Goal: Task Accomplishment & Management: Manage account settings

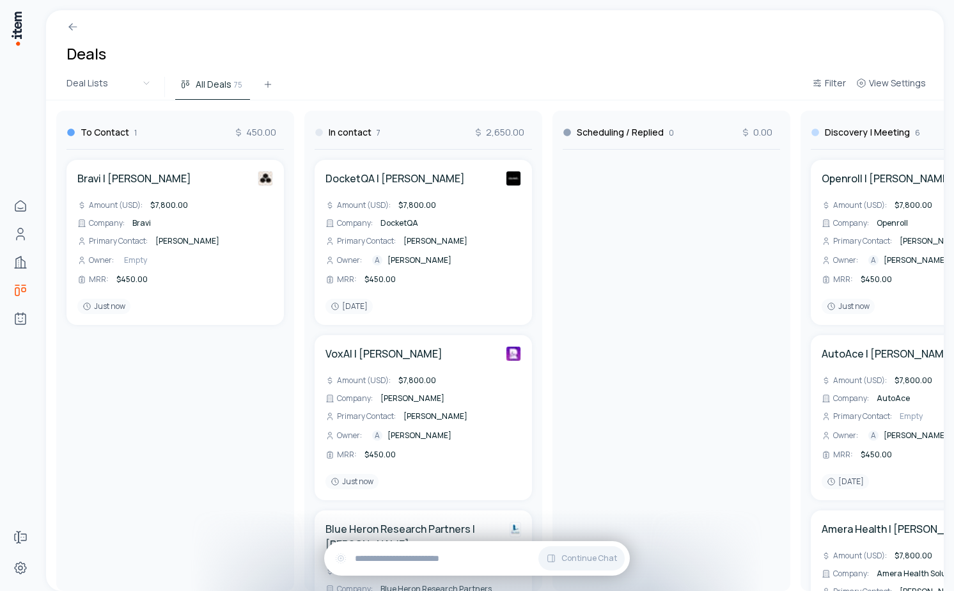
scroll to position [1701, 0]
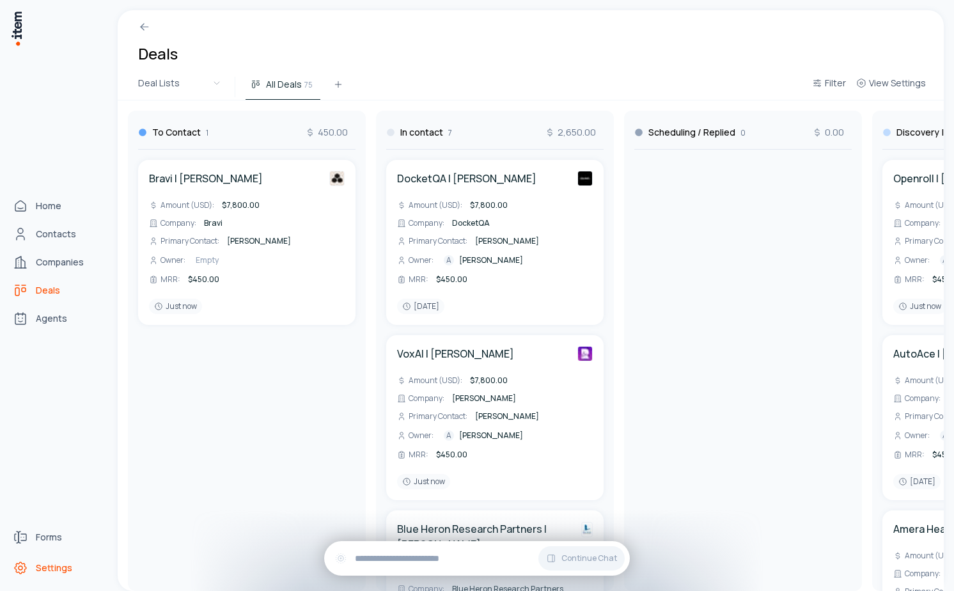
click at [19, 572] on icon "Settings" at bounding box center [21, 568] width 12 height 12
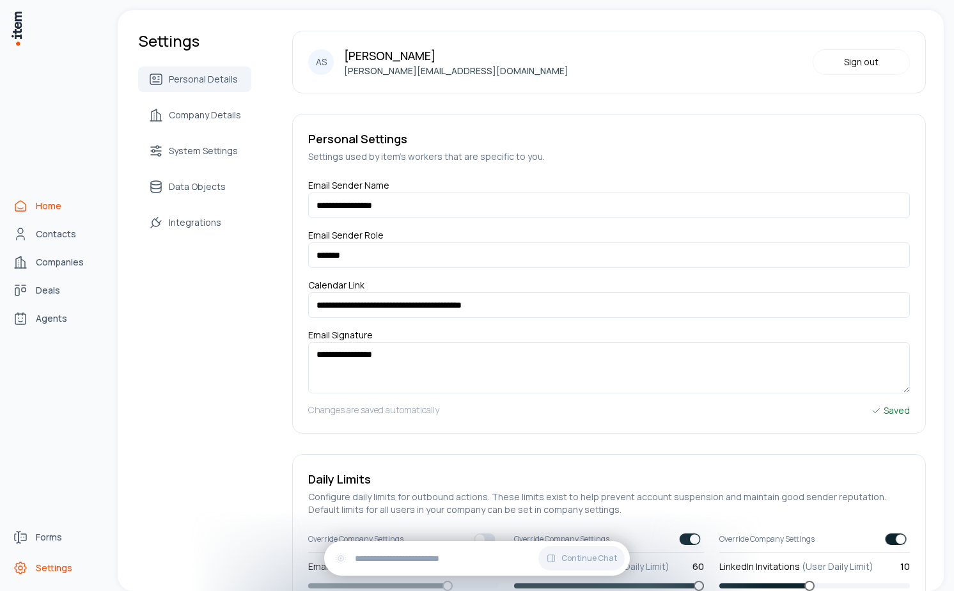
click at [42, 202] on span "Home" at bounding box center [49, 205] width 26 height 13
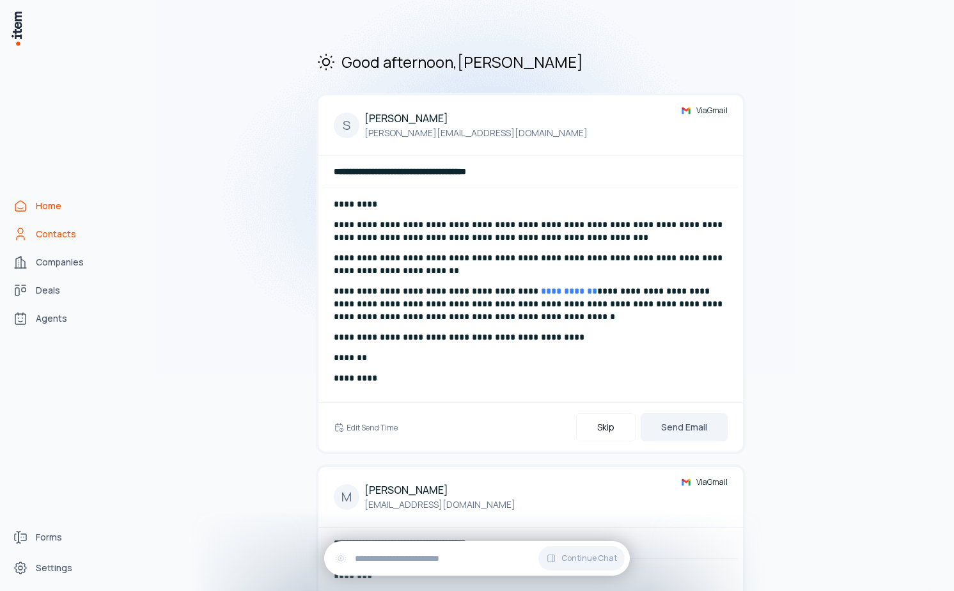
click at [44, 231] on span "Contacts" at bounding box center [56, 234] width 40 height 13
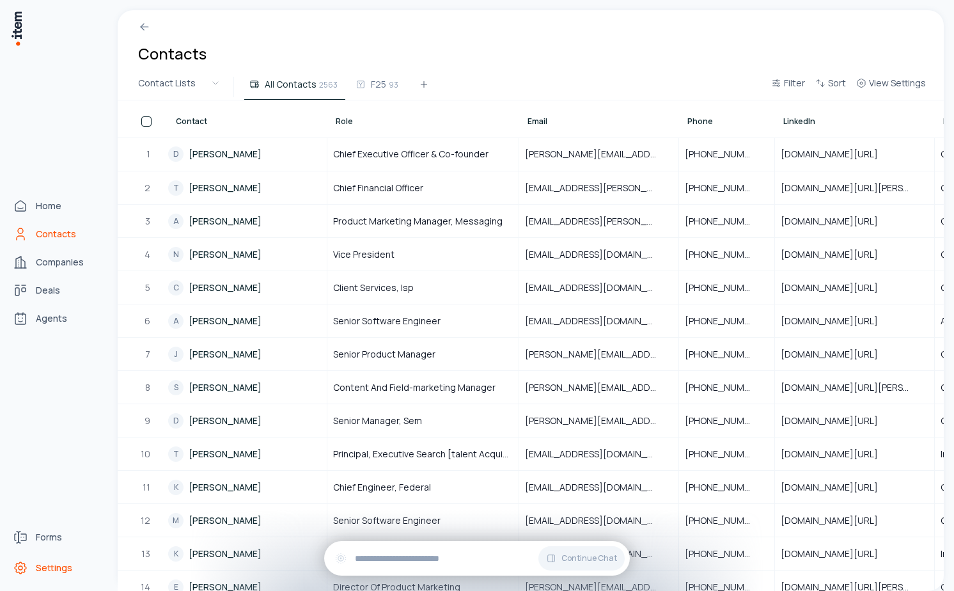
click at [45, 563] on span "Settings" at bounding box center [54, 567] width 36 height 13
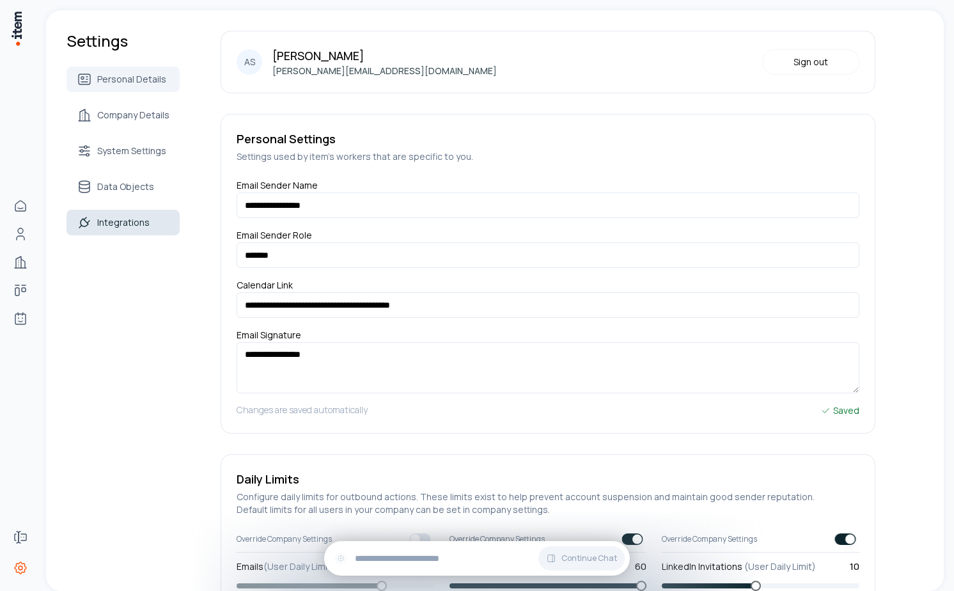
click at [130, 214] on link "Integrations" at bounding box center [122, 223] width 113 height 26
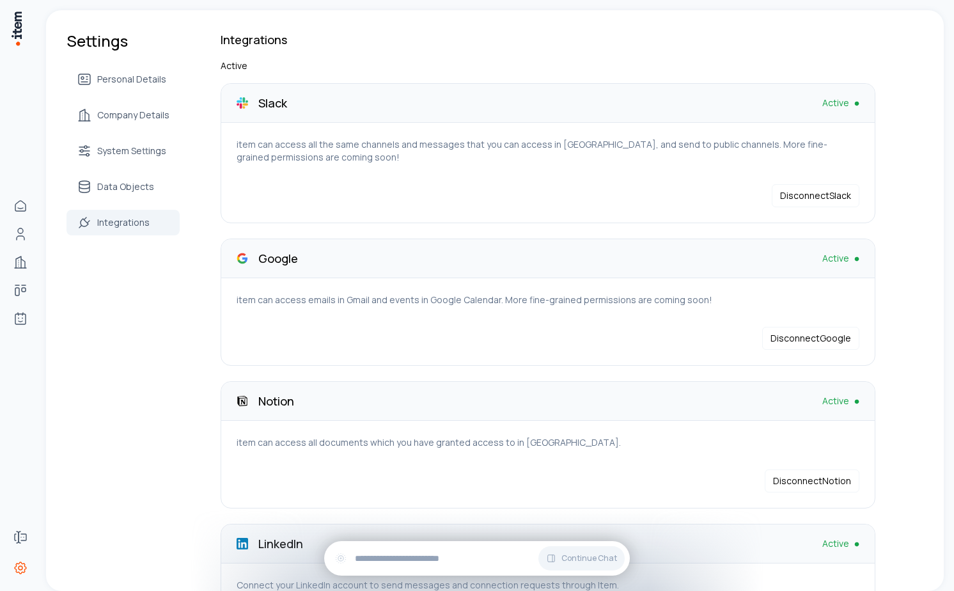
click at [293, 144] on p "item can access all the same channels and messages that you can access in Slack…" at bounding box center [548, 151] width 623 height 26
